Goal: Task Accomplishment & Management: Manage account settings

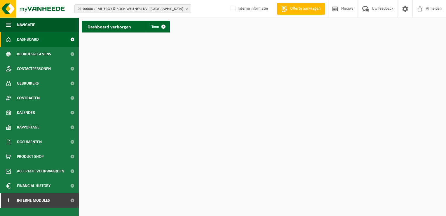
click at [188, 8] on b "button" at bounding box center [188, 9] width 5 height 8
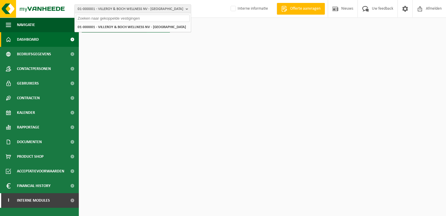
paste input "01-094973"
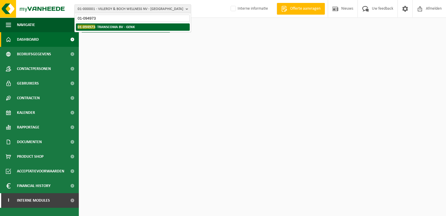
type input "01-094973"
drag, startPoint x: 134, startPoint y: 27, endPoint x: 121, endPoint y: 34, distance: 14.6
click at [134, 27] on strong "01-094973 - TRANSCOMA BV - GENK" at bounding box center [106, 27] width 57 height 4
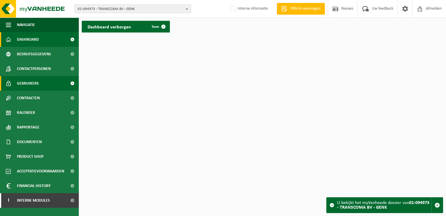
click at [49, 83] on link "Gebruikers" at bounding box center [39, 83] width 79 height 15
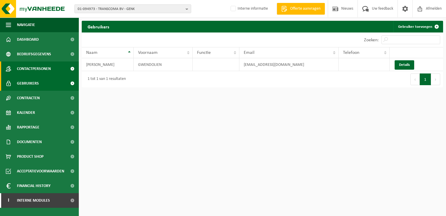
click at [54, 71] on link "Contactpersonen" at bounding box center [39, 68] width 79 height 15
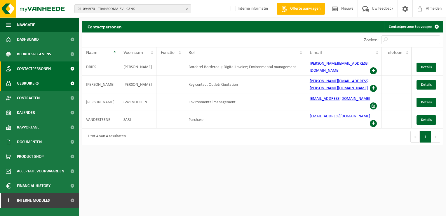
click at [36, 82] on span "Gebruikers" at bounding box center [28, 83] width 22 height 15
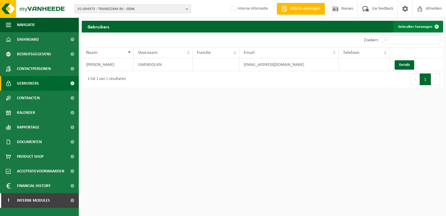
drag, startPoint x: 415, startPoint y: 25, endPoint x: 400, endPoint y: 30, distance: 15.8
click at [415, 25] on link "Gebruiker toevoegen" at bounding box center [418, 27] width 49 height 12
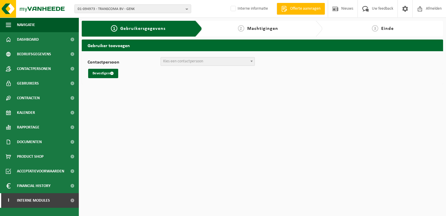
click at [188, 63] on span "Kies een contactpersoon" at bounding box center [183, 61] width 40 height 4
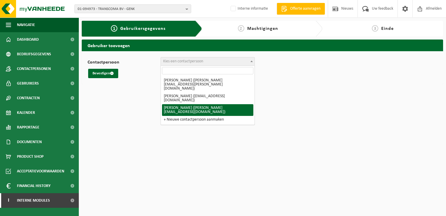
select select "127697"
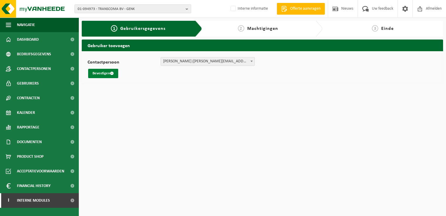
click at [108, 74] on button "Bevestigen" at bounding box center [103, 73] width 30 height 9
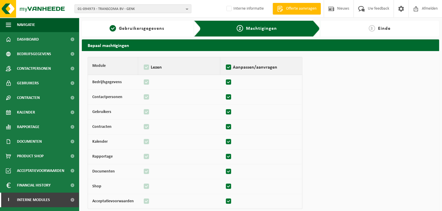
scroll to position [58, 0]
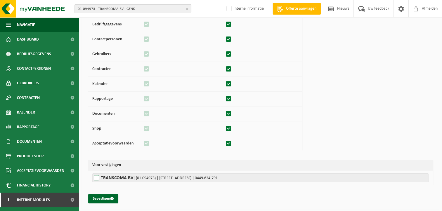
click at [98, 176] on label"] "TRANSCOMA BV | (01-094973) | [STREET_ADDRESS] | 0449.624.791" at bounding box center [260, 178] width 336 height 9
click at [98, 176] on input "TRANSCOMA BV | (01-094973) | [STREET_ADDRESS] | 0449.624.791" at bounding box center [313, 178] width 442 height 9
checkbox input "true"
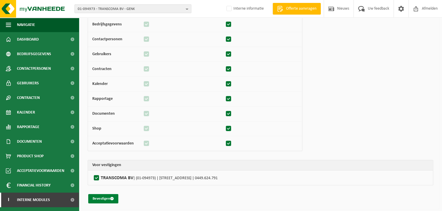
click at [103, 197] on button "Bevestigen" at bounding box center [103, 198] width 30 height 9
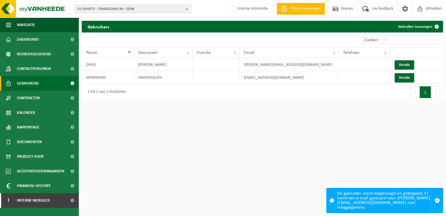
drag, startPoint x: 241, startPoint y: 142, endPoint x: 222, endPoint y: 109, distance: 37.8
click at [241, 142] on html "01-094973 - TRANSCOMA BV - GENK 01-094973 - TRANSCOMA BV - GENK Interne informa…" at bounding box center [223, 108] width 446 height 216
click at [121, 7] on span "01-094973 - TRANSCOMA BV - GENK" at bounding box center [131, 9] width 106 height 9
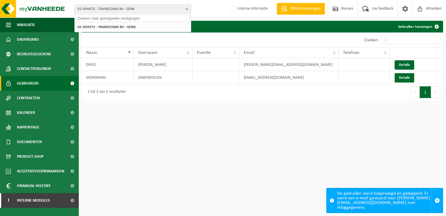
paste input "01-102942"
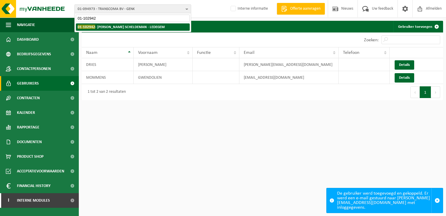
type input "01-102942"
click at [125, 26] on strong "01-102942 - BRECHT SCHELDEMAN - LEDEGEM" at bounding box center [121, 27] width 87 height 4
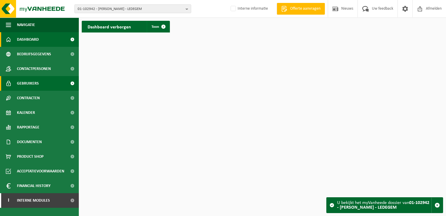
click at [47, 86] on link "Gebruikers" at bounding box center [39, 83] width 79 height 15
